Goal: Task Accomplishment & Management: Manage account settings

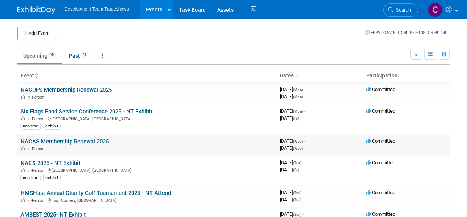
scroll to position [76, 0]
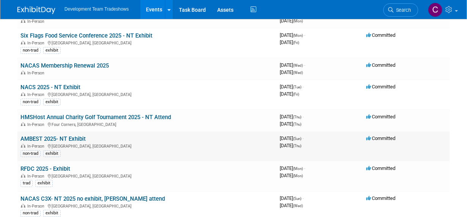
click at [71, 138] on link "AMBEST 2025- NT Exhibit" at bounding box center [52, 138] width 65 height 7
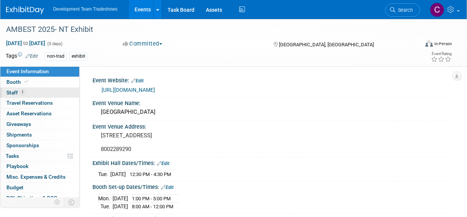
click at [9, 92] on span "Staff 1" at bounding box center [15, 92] width 19 height 6
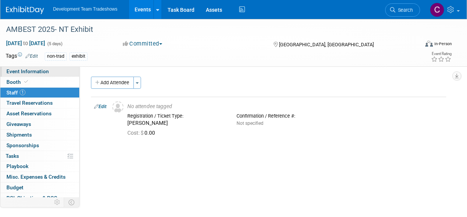
click at [18, 70] on span "Event Information" at bounding box center [27, 71] width 42 height 6
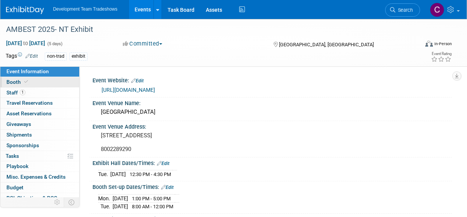
click at [16, 81] on span "Booth" at bounding box center [17, 82] width 23 height 6
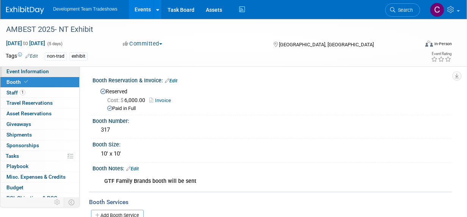
click at [38, 74] on span "Event Information" at bounding box center [27, 71] width 42 height 6
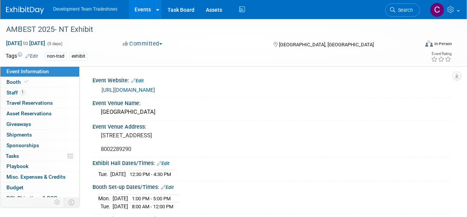
click at [136, 9] on link "Events" at bounding box center [143, 9] width 28 height 19
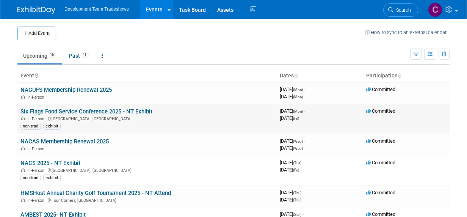
click at [79, 108] on link "Six Flags Food Service Conference 2025 - NT Exhibit" at bounding box center [86, 111] width 132 height 7
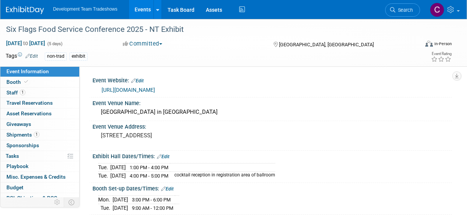
click at [17, 71] on span "Event Information" at bounding box center [27, 71] width 42 height 6
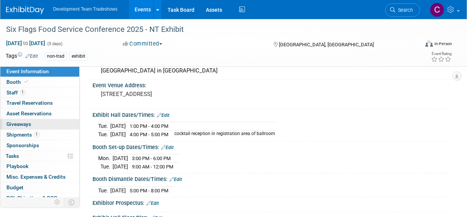
scroll to position [7, 0]
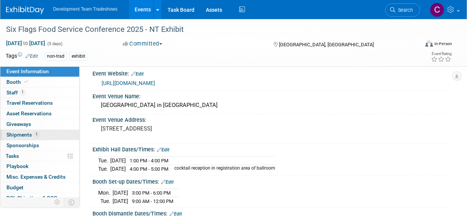
click at [20, 132] on span "Shipments 1" at bounding box center [22, 135] width 33 height 6
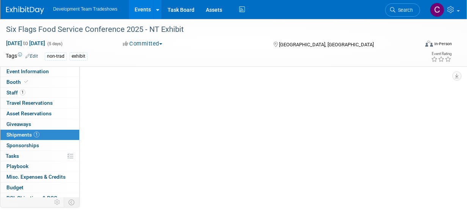
scroll to position [0, 0]
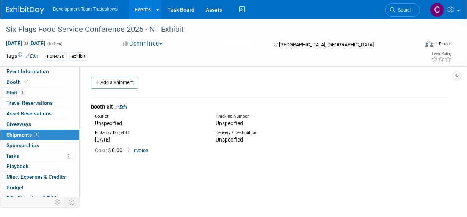
click at [143, 150] on link "Invoice" at bounding box center [139, 150] width 25 height 6
click at [143, 5] on link "Events" at bounding box center [143, 9] width 28 height 19
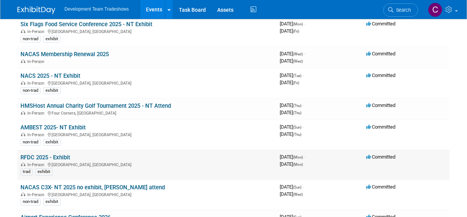
scroll to position [76, 0]
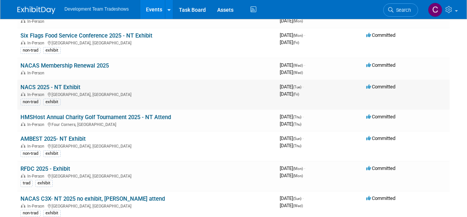
click at [64, 84] on link "NACS 2025 - NT Exhibit" at bounding box center [50, 87] width 60 height 7
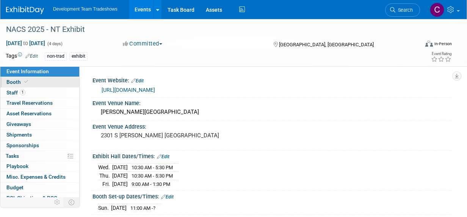
click at [11, 82] on span "Booth" at bounding box center [17, 82] width 23 height 6
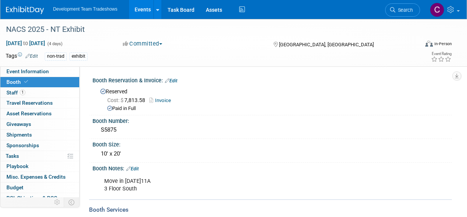
click at [144, 8] on link "Events" at bounding box center [143, 9] width 28 height 19
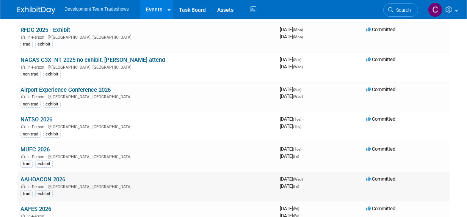
scroll to position [265, 0]
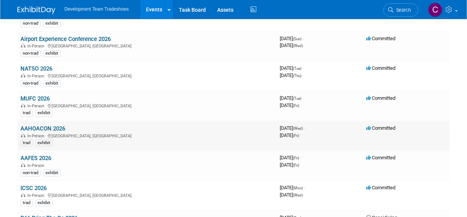
click at [50, 125] on link "AAHOACON 2026" at bounding box center [42, 128] width 45 height 7
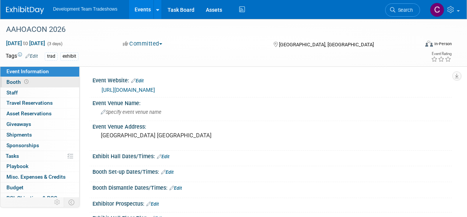
click at [16, 82] on span "Booth" at bounding box center [18, 82] width 24 height 6
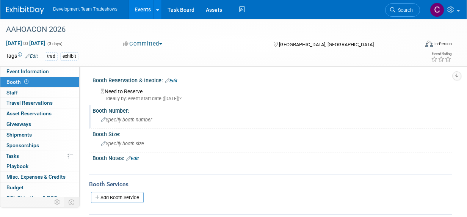
click at [141, 117] on span "Specify booth number" at bounding box center [126, 120] width 51 height 6
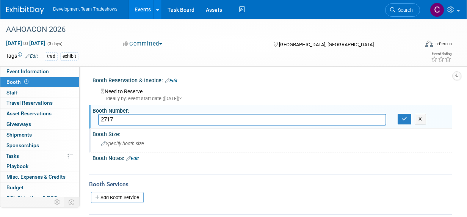
type input "2717"
click at [121, 145] on span "Specify booth size" at bounding box center [122, 144] width 43 height 6
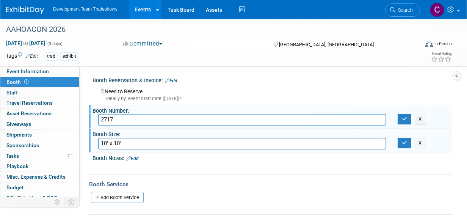
type input "10' x 10'"
click at [131, 88] on div "Need to Reserve Ideally by: event start date ([DATE])?" at bounding box center [272, 94] width 348 height 16
click at [105, 91] on div "Need to Reserve Ideally by: event start date ([DATE])?" at bounding box center [272, 94] width 348 height 16
click at [131, 92] on div "Need to Reserve Ideally by: event start date ([DATE])?" at bounding box center [272, 94] width 348 height 16
click at [133, 99] on div "Ideally by: event start date ([DATE])?" at bounding box center [273, 98] width 346 height 7
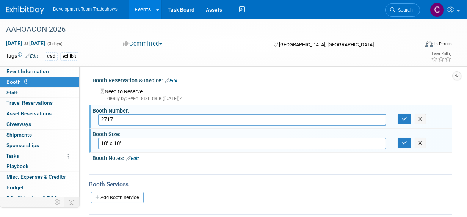
drag, startPoint x: 124, startPoint y: 91, endPoint x: 117, endPoint y: 91, distance: 7.2
click at [124, 91] on div "Need to Reserve Ideally by: event start date ([DATE])?" at bounding box center [272, 94] width 348 height 16
click at [172, 79] on link "Edit" at bounding box center [171, 80] width 13 height 5
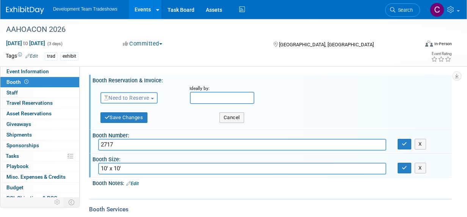
click at [154, 97] on button "Need to Reserve" at bounding box center [128, 97] width 57 height 11
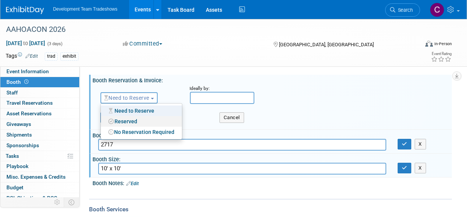
click at [127, 120] on link "Reserved" at bounding box center [141, 121] width 81 height 11
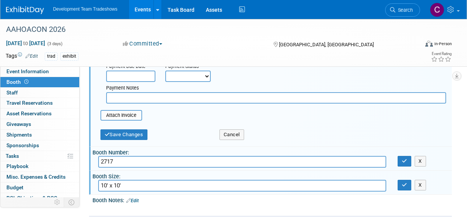
scroll to position [114, 0]
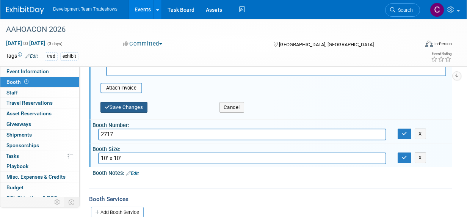
click at [128, 106] on button "Save Changes" at bounding box center [123, 107] width 47 height 11
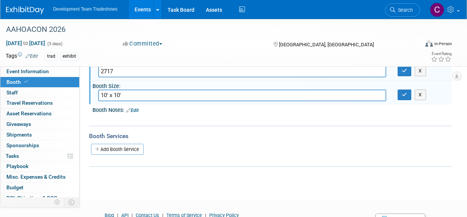
scroll to position [0, 0]
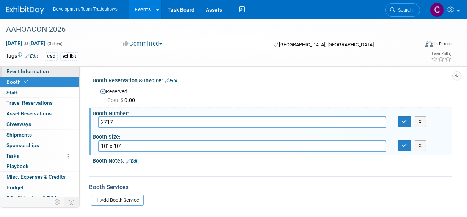
click at [35, 68] on link "Event Information" at bounding box center [39, 71] width 79 height 10
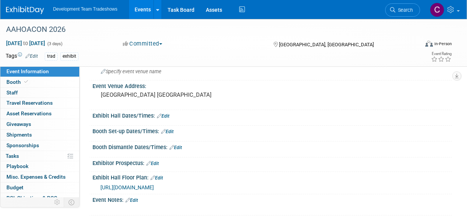
scroll to position [114, 0]
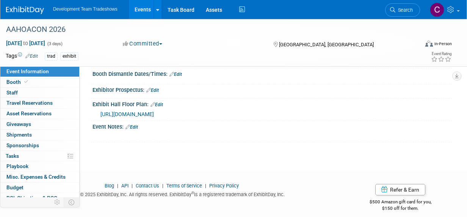
click at [154, 111] on span "[URL][DOMAIN_NAME]" at bounding box center [126, 114] width 53 height 6
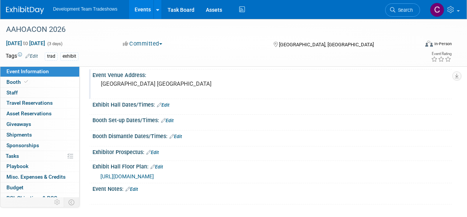
scroll to position [0, 0]
